Goal: Download file/media

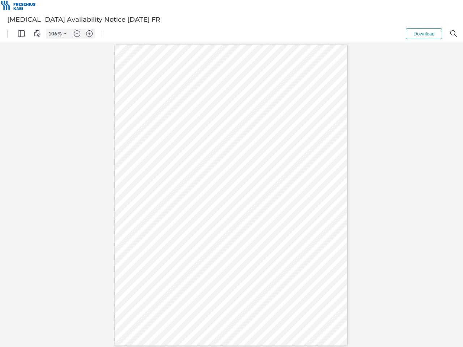
click at [21, 34] on img "Panel" at bounding box center [21, 33] width 7 height 7
click at [37, 34] on img "View Controls" at bounding box center [37, 33] width 7 height 7
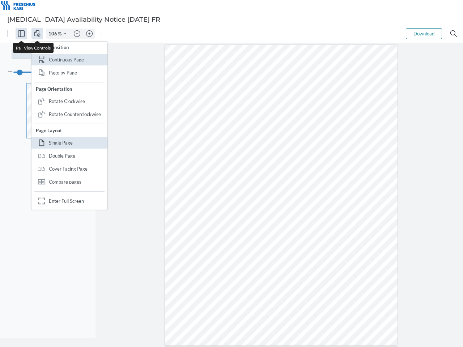
click at [54, 34] on input "106" at bounding box center [52, 33] width 12 height 7
click at [65, 34] on img "Zoom Controls" at bounding box center [64, 33] width 3 height 3
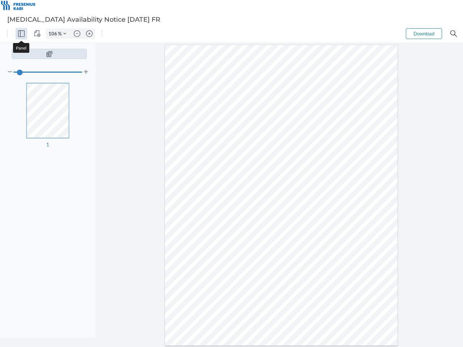
click at [77, 34] on img "Zoom out" at bounding box center [77, 33] width 7 height 7
click at [89, 34] on img "Zoom in" at bounding box center [89, 33] width 7 height 7
type input "106"
click at [424, 34] on button "Download" at bounding box center [424, 33] width 36 height 11
click at [453, 34] on img "Search" at bounding box center [453, 33] width 7 height 7
